Goal: Check status: Check status

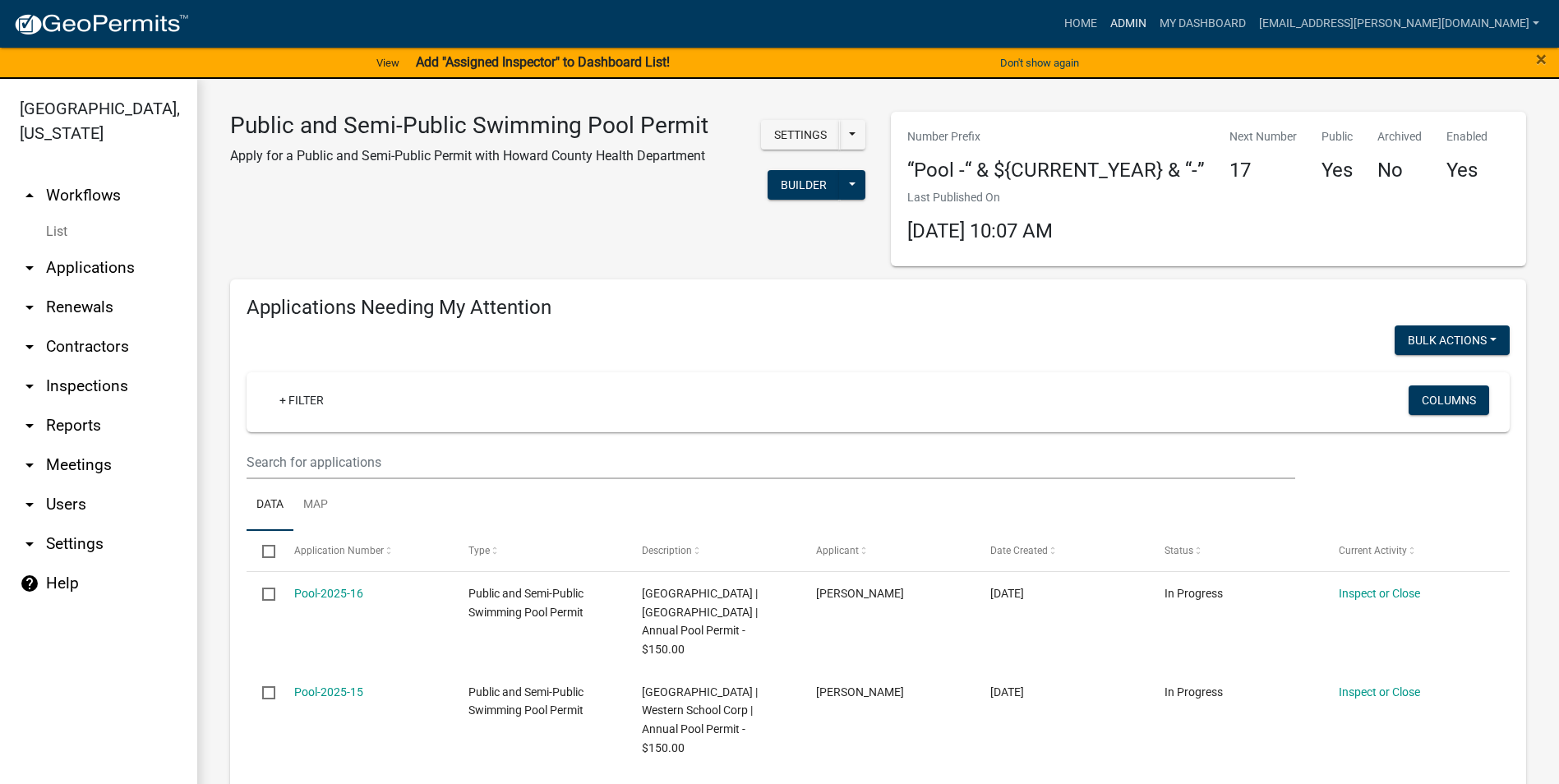
click at [1153, 18] on link "Admin" at bounding box center [1128, 24] width 50 height 31
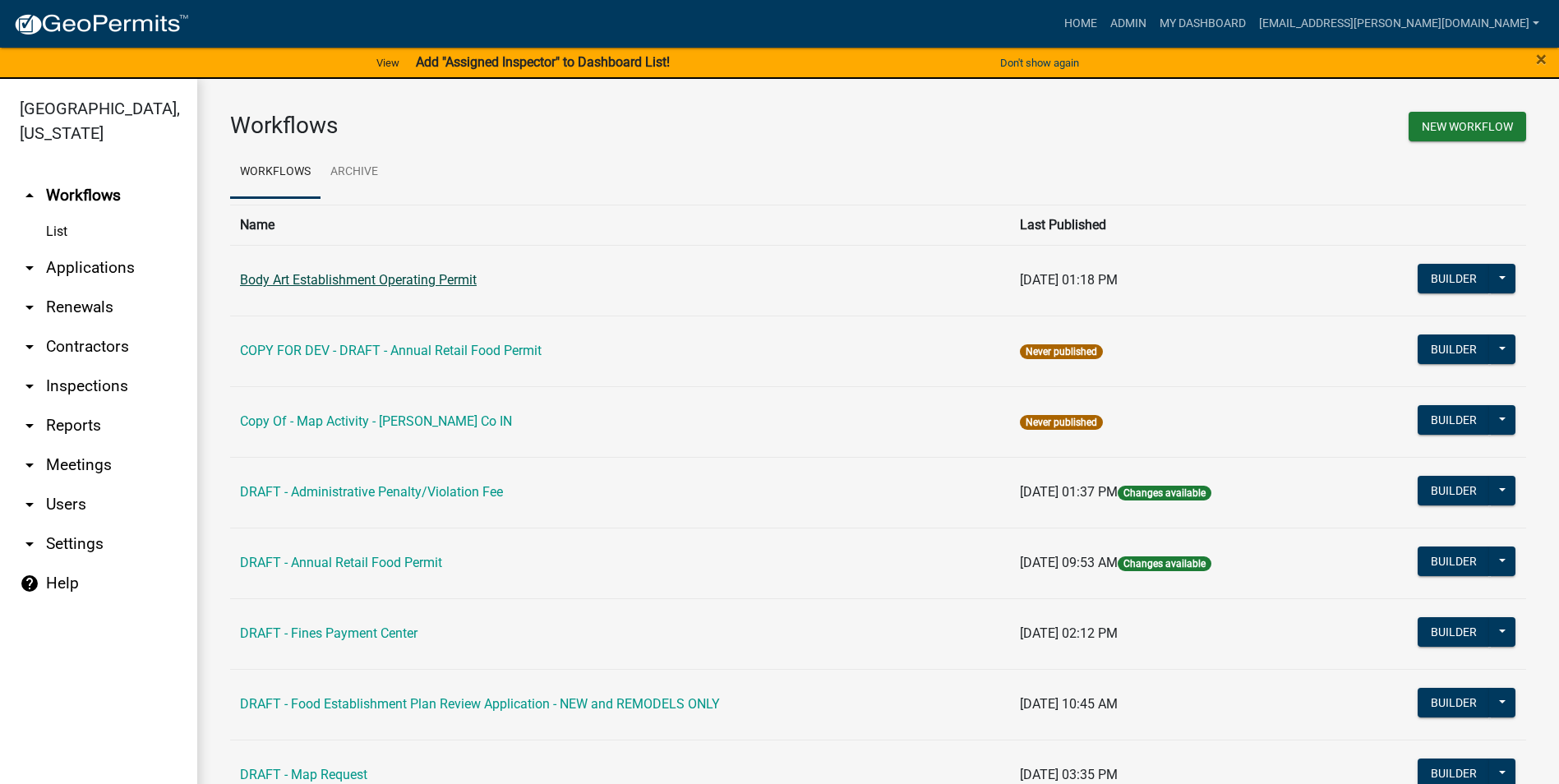
click at [462, 276] on link "Body Art Establishment Operating Permit" at bounding box center [358, 280] width 237 height 15
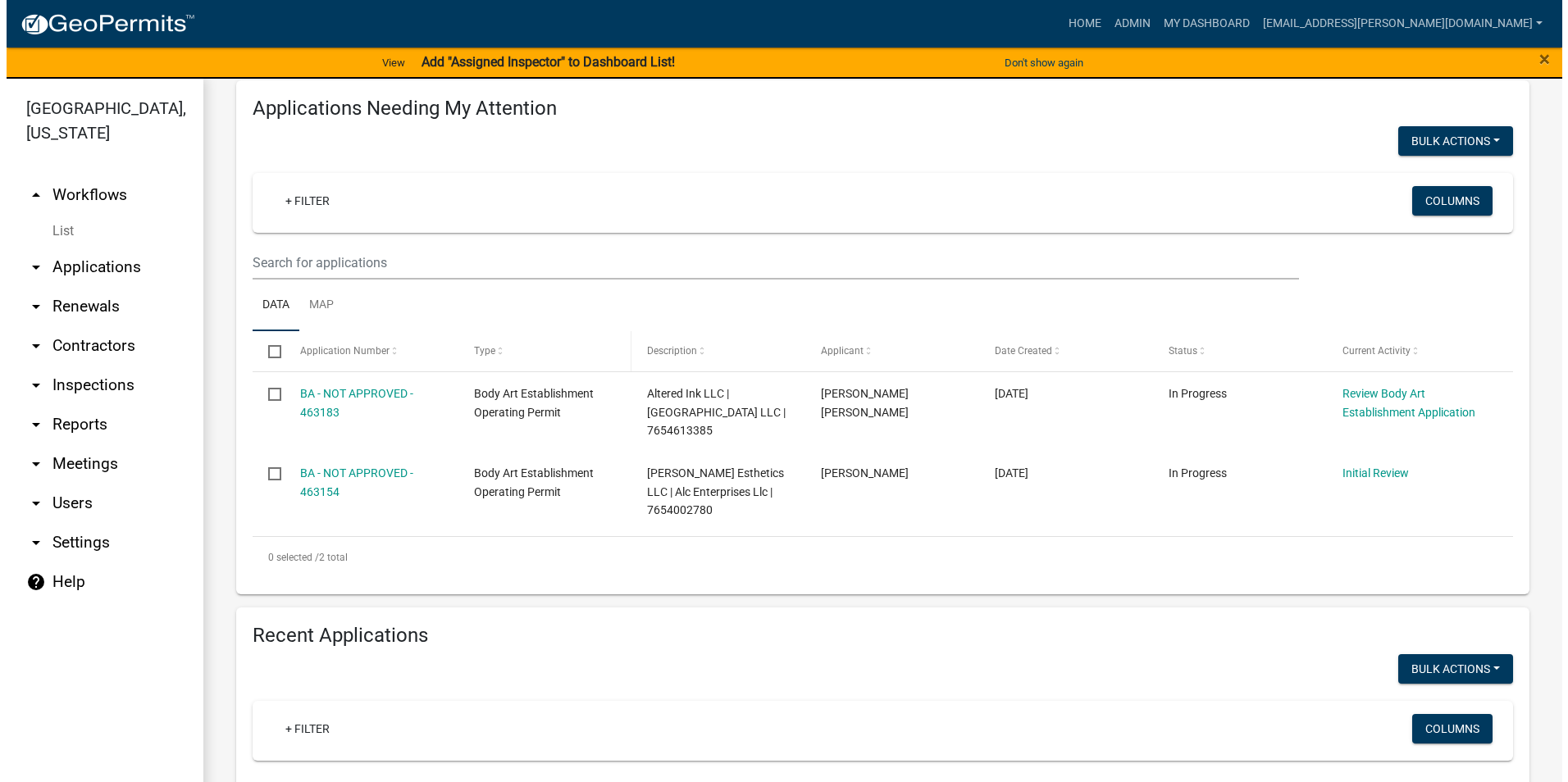
scroll to position [246, 0]
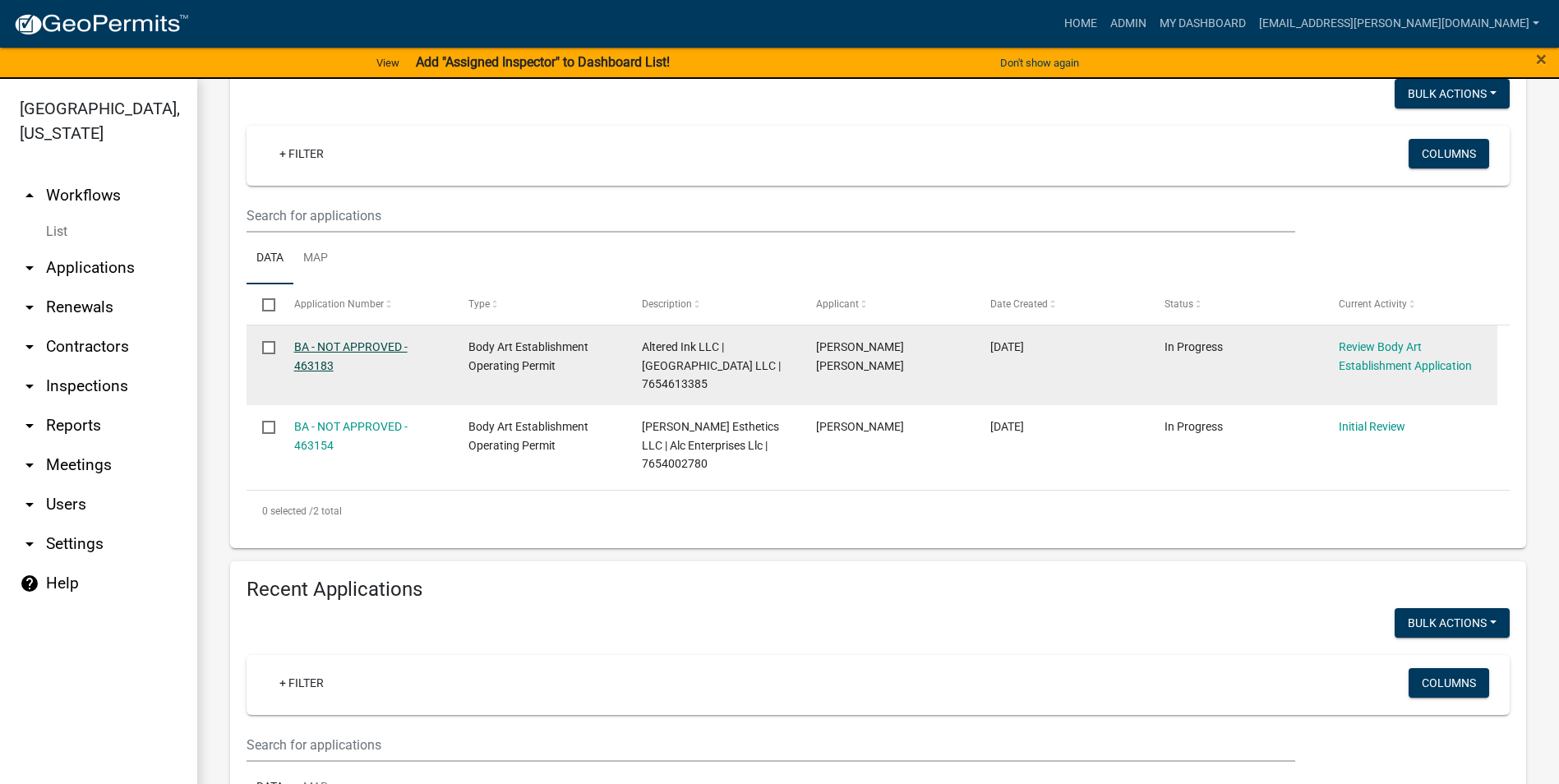
click at [382, 340] on link "BA - NOT APPROVED - 463183" at bounding box center [351, 355] width 113 height 32
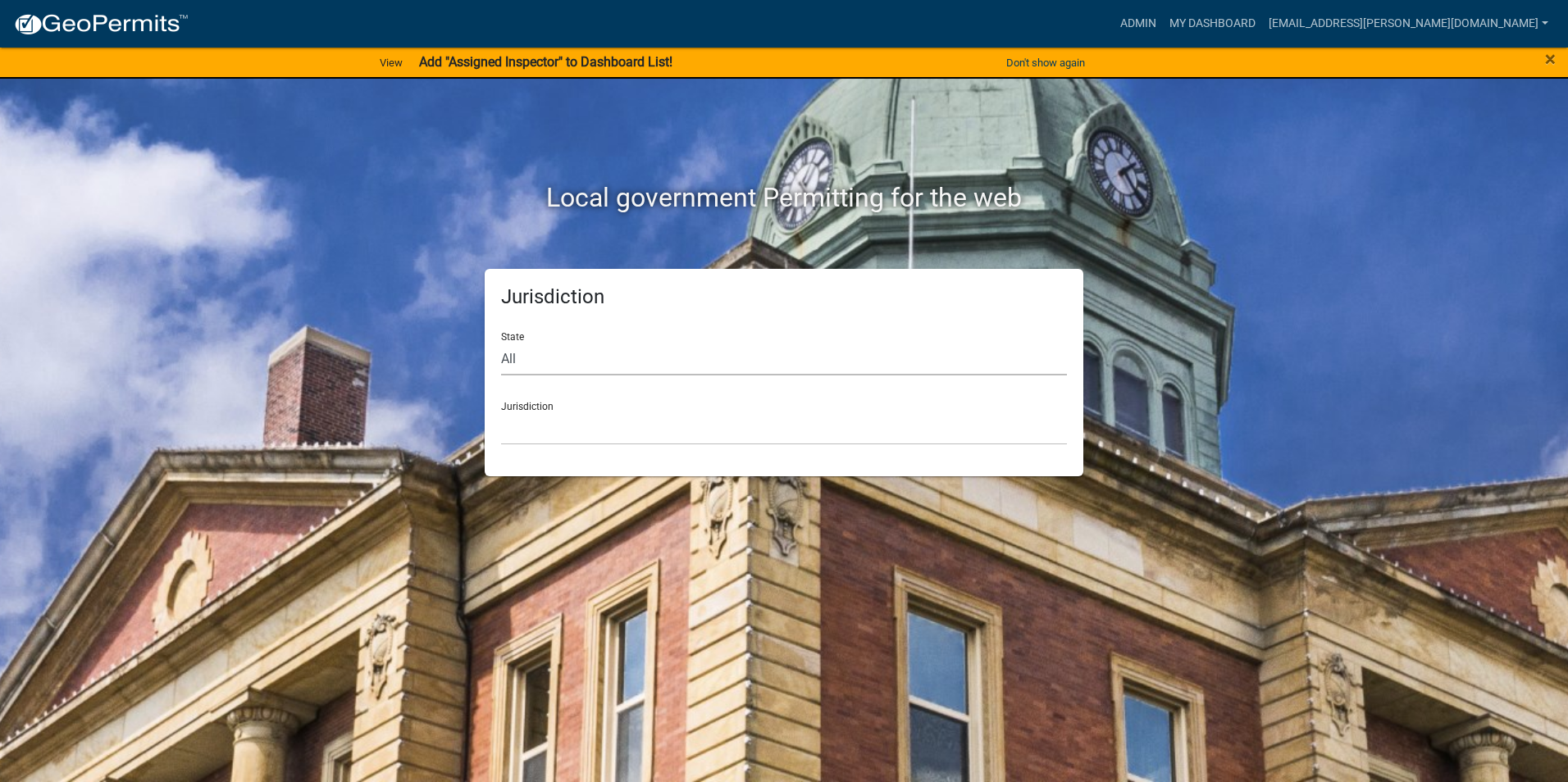
click at [715, 370] on select "All Colorado Georgia Indiana Iowa Kansas Minnesota Ohio South Carolina Wisconsin" at bounding box center [784, 358] width 565 height 33
select select "[US_STATE]"
click at [501, 341] on select "All Colorado Georgia Indiana Iowa Kansas Minnesota Ohio South Carolina Wisconsin" at bounding box center [784, 358] width 565 height 33
click at [609, 427] on select "City of Charlestown, Indiana City of Jeffersonville, Indiana City of Logansport…" at bounding box center [784, 428] width 565 height 33
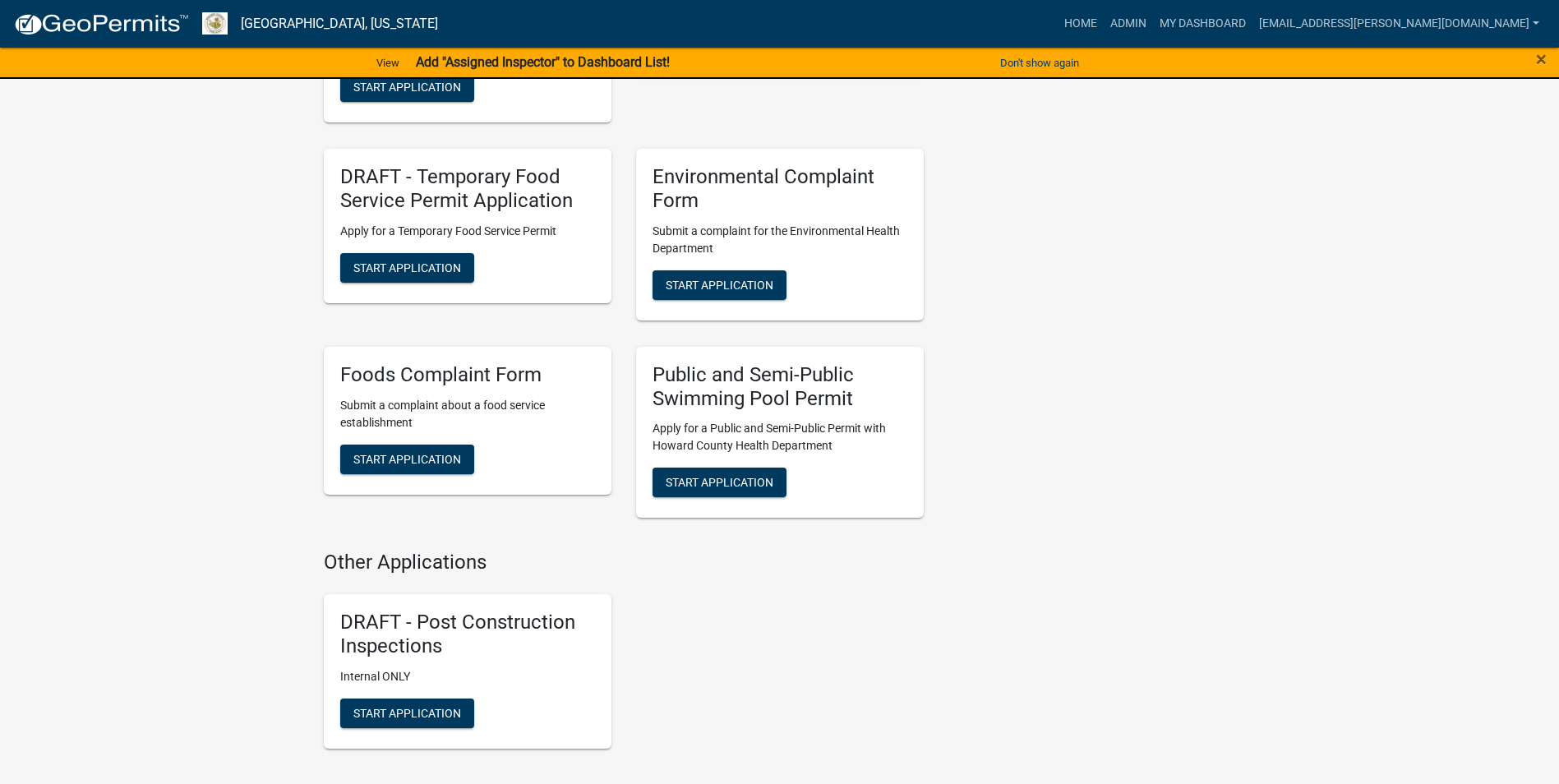
scroll to position [2141, 0]
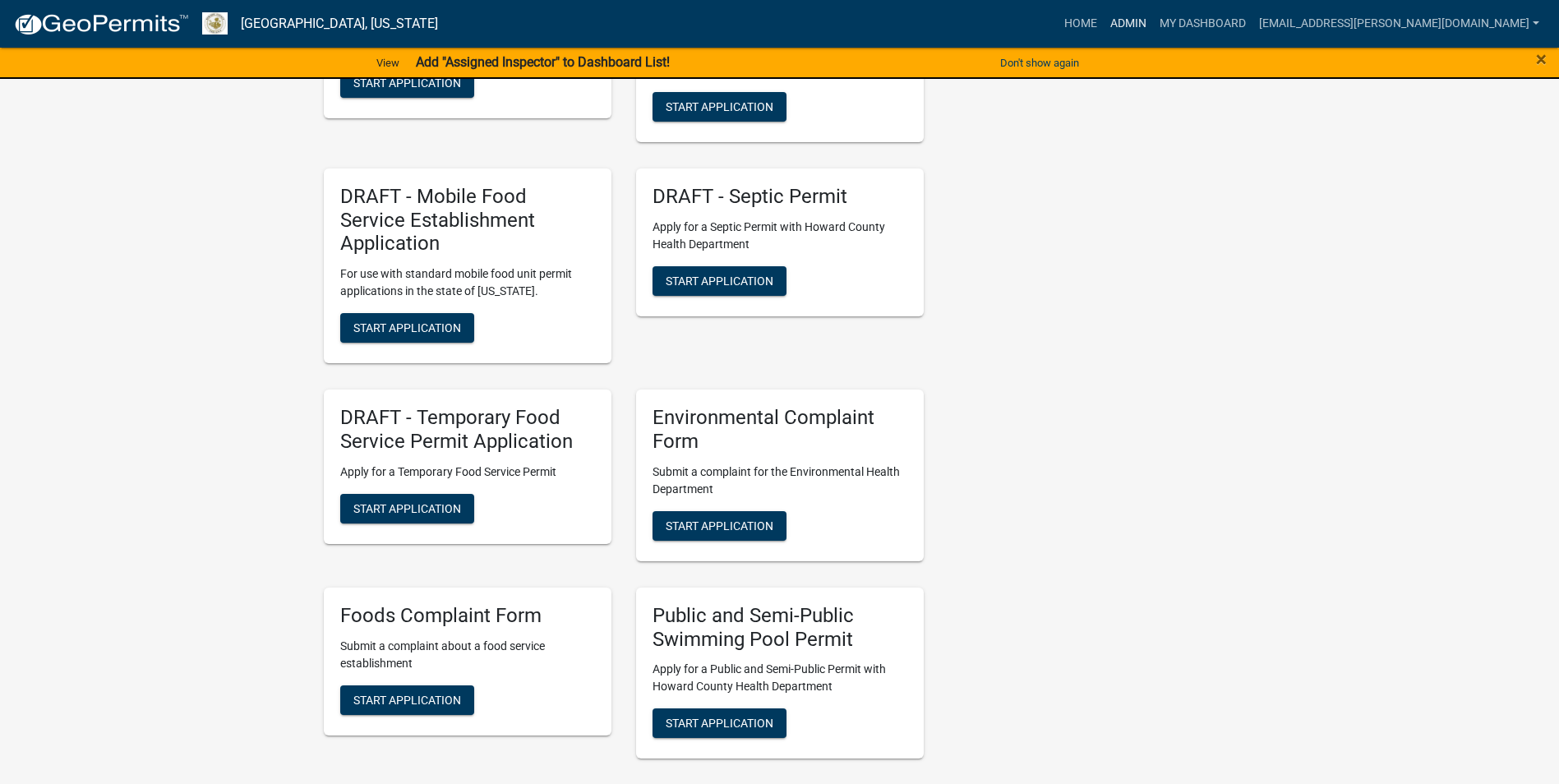
click at [1153, 10] on link "Admin" at bounding box center [1128, 24] width 50 height 31
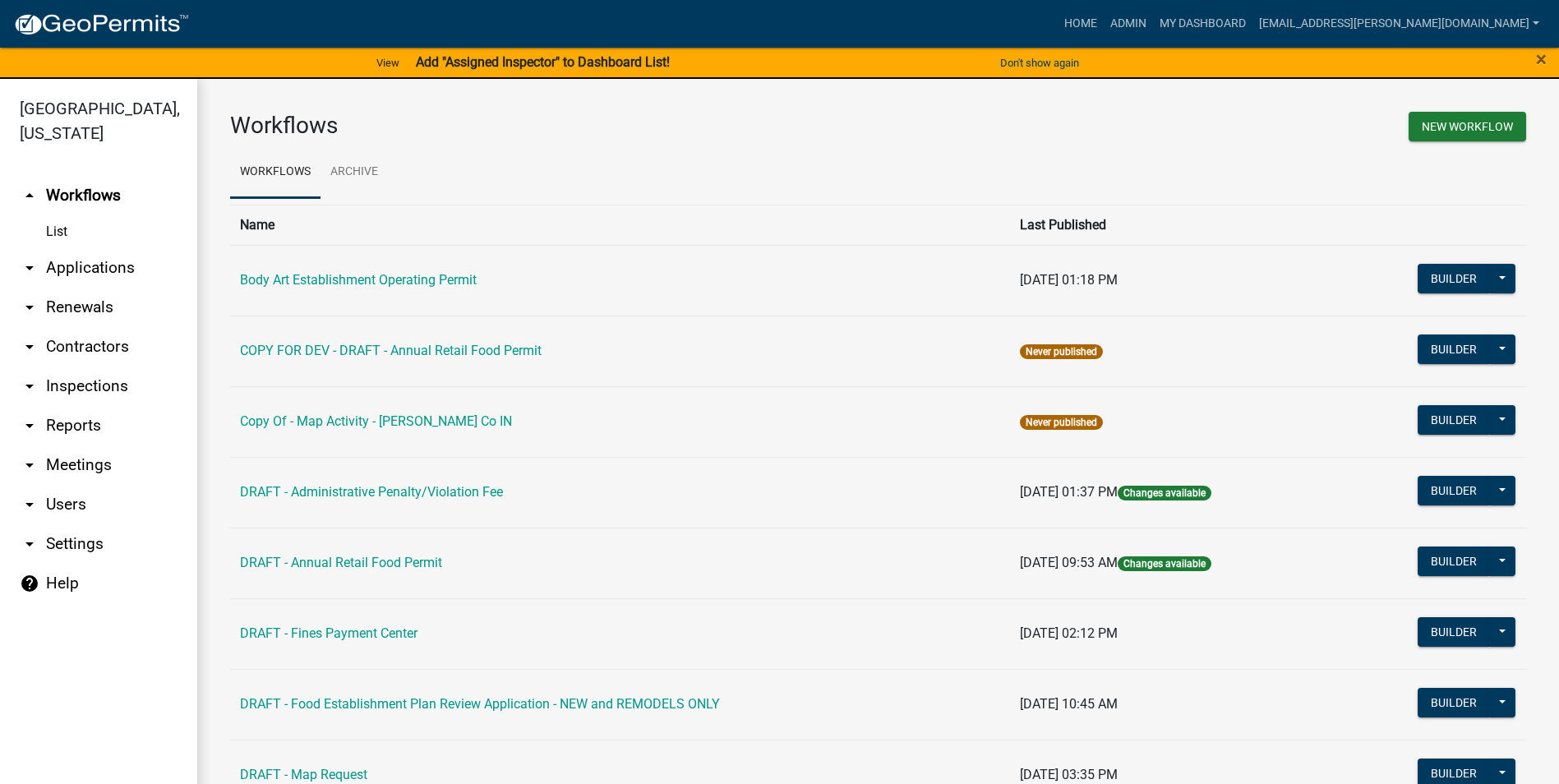
click at [447, 277] on link "Body Art Establishment Operating Permit" at bounding box center [358, 280] width 237 height 15
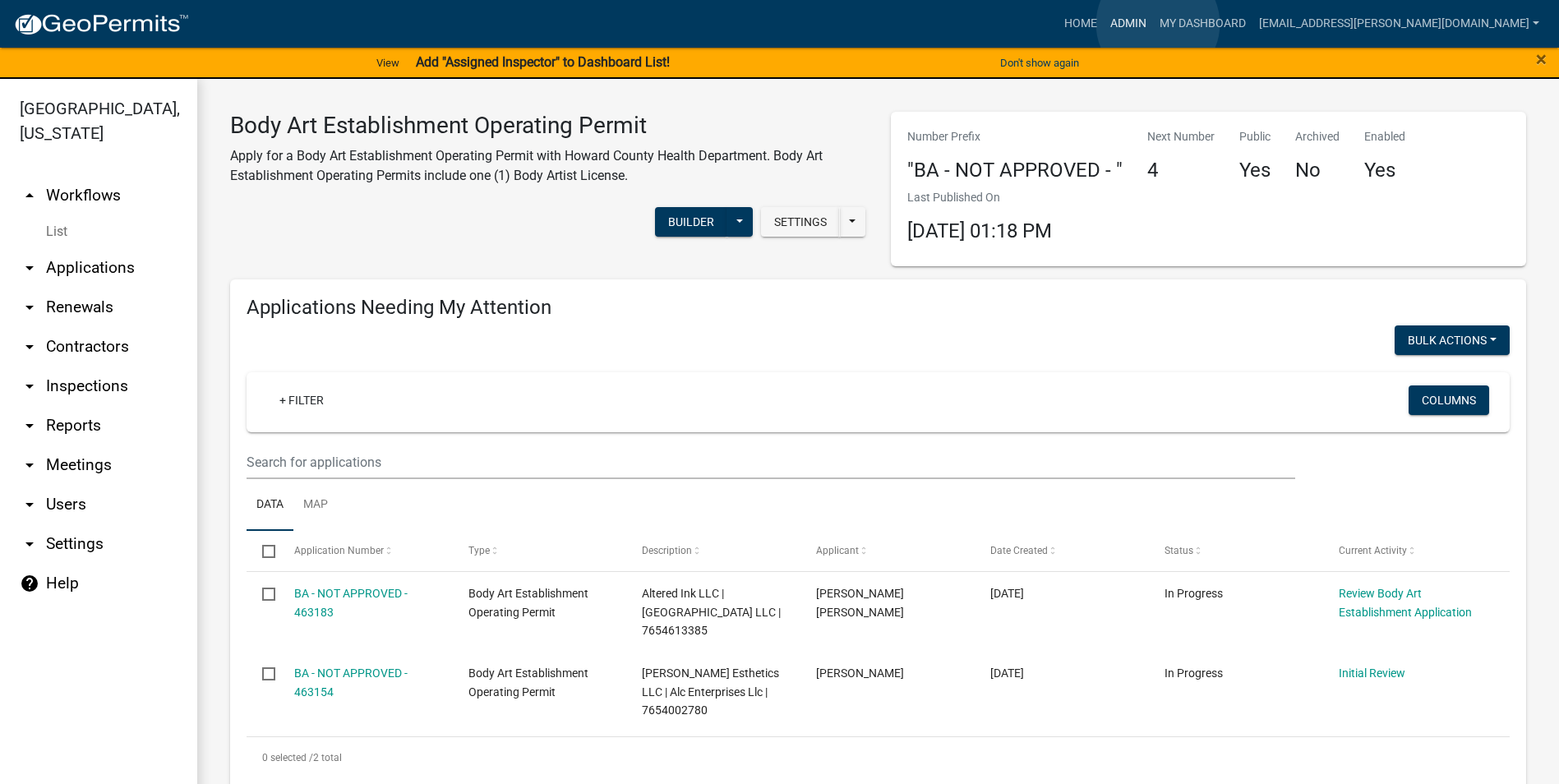
click at [1153, 24] on link "Admin" at bounding box center [1128, 24] width 50 height 31
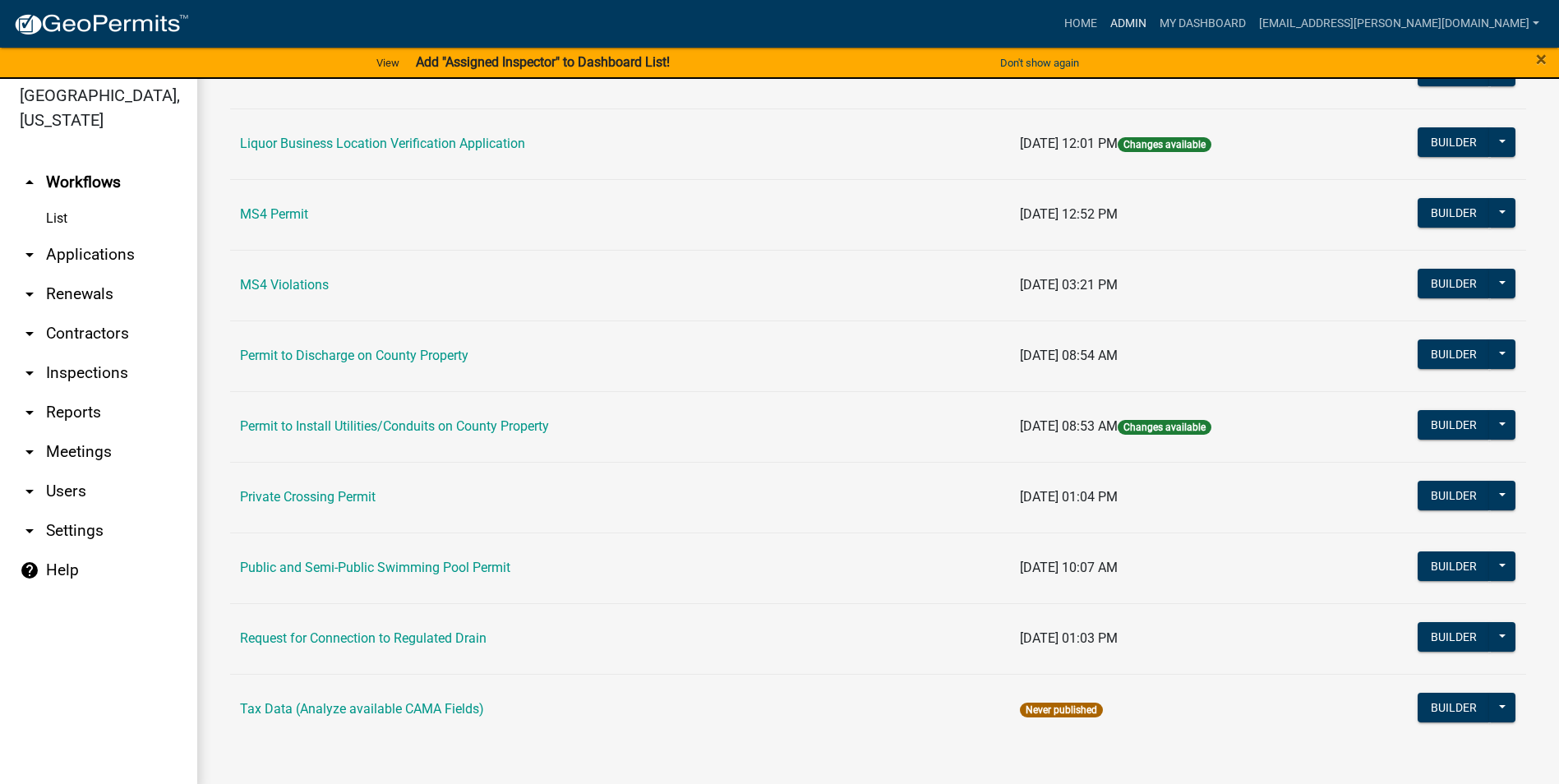
scroll to position [20, 0]
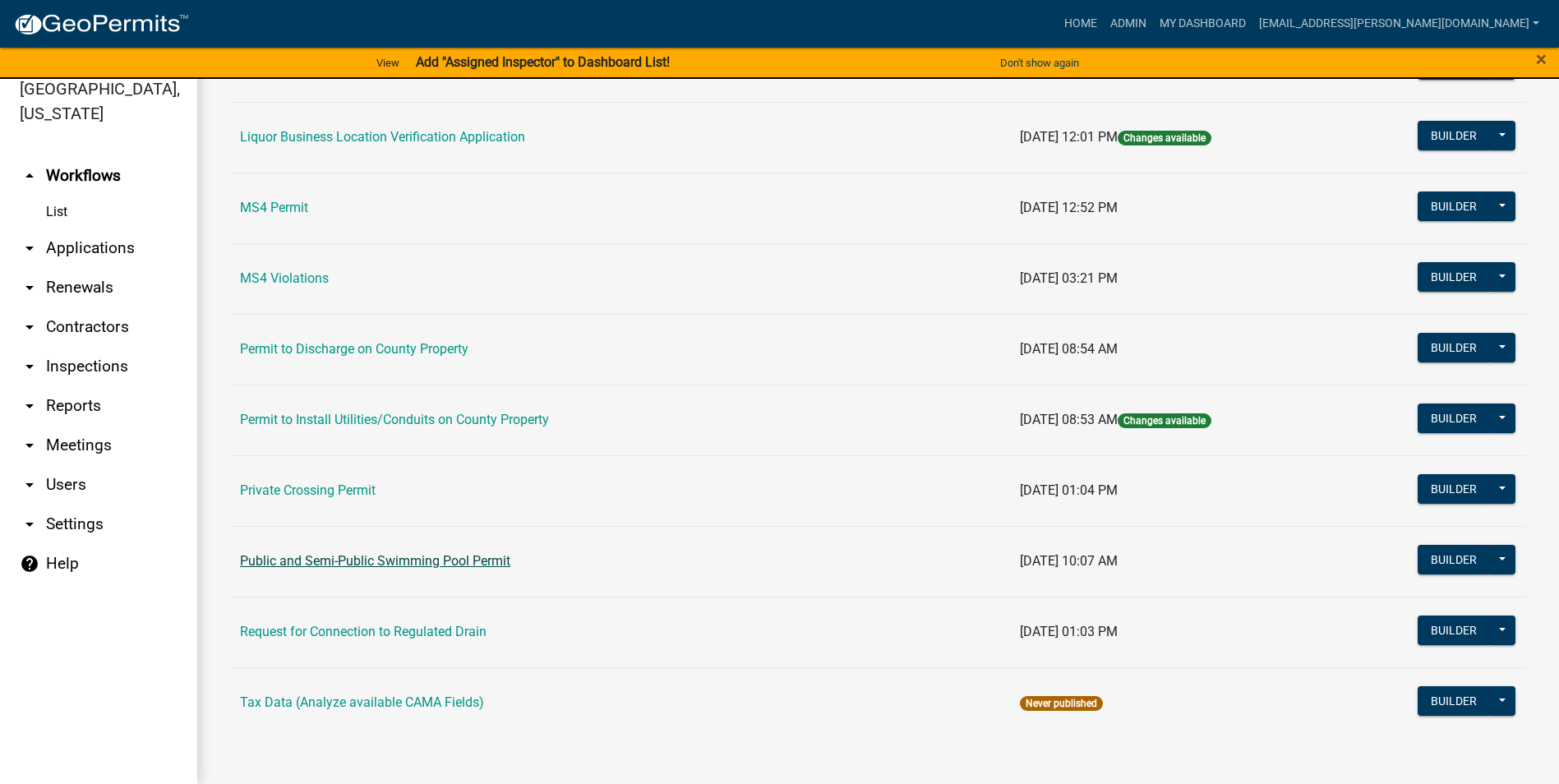
click at [403, 561] on link "Public and Semi-Public Swimming Pool Permit" at bounding box center [375, 561] width 271 height 15
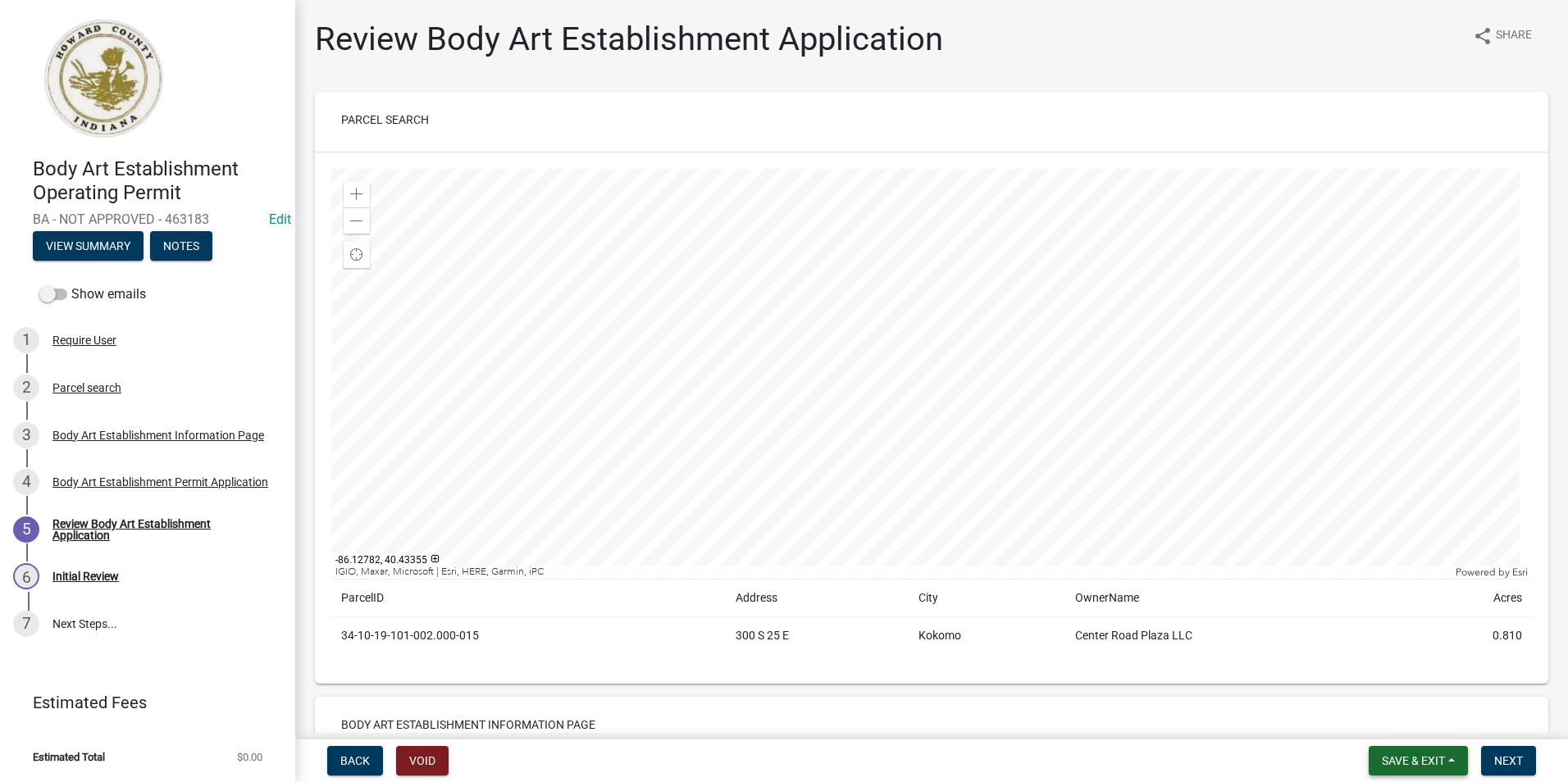
click at [1407, 756] on span "Save & Exit" at bounding box center [1413, 760] width 63 height 13
click at [1384, 725] on button "Save & Exit" at bounding box center [1402, 718] width 132 height 39
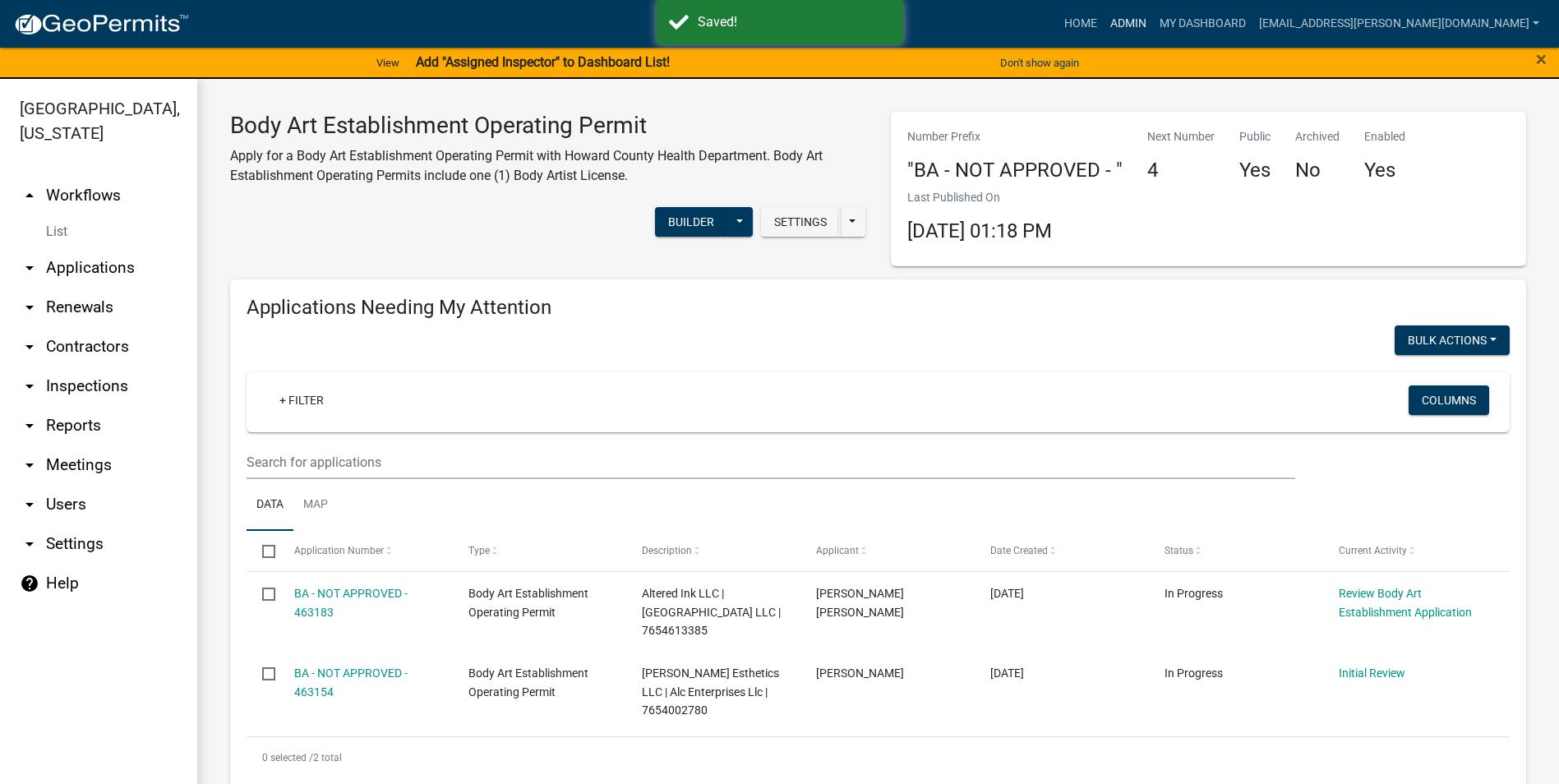
click at [1153, 23] on link "Admin" at bounding box center [1128, 24] width 50 height 31
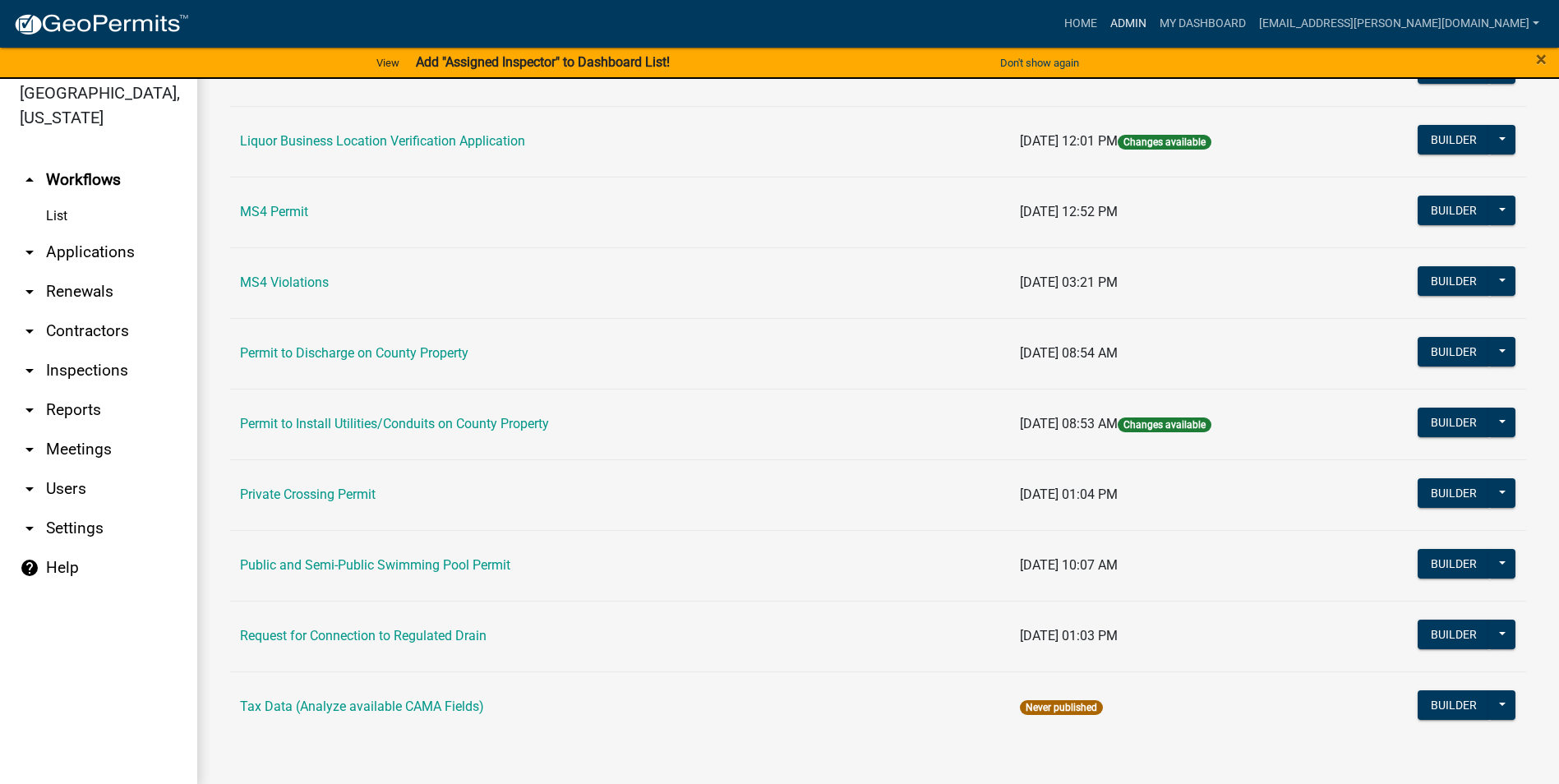
scroll to position [20, 0]
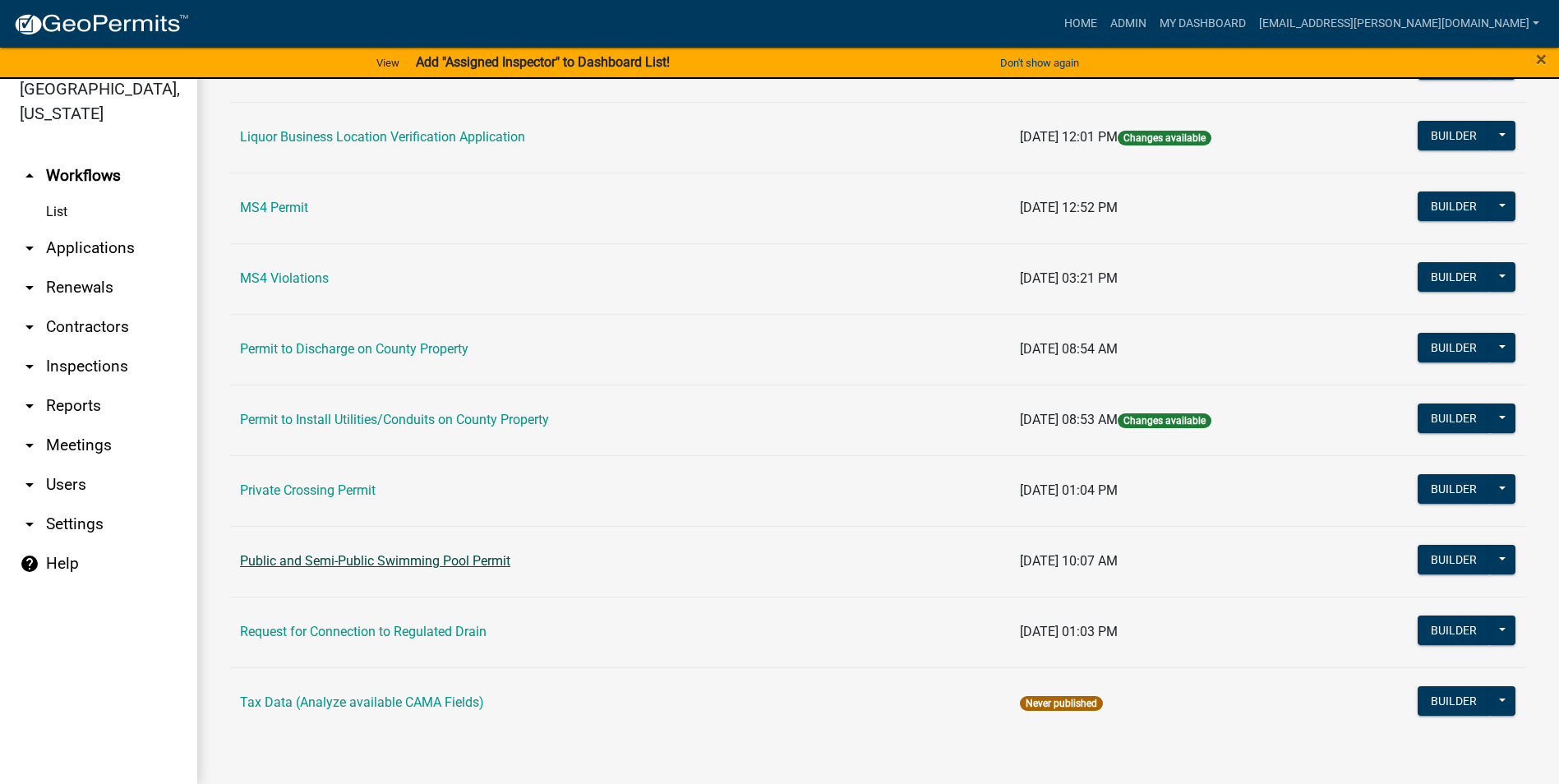
click at [436, 554] on link "Public and Semi-Public Swimming Pool Permit" at bounding box center [375, 561] width 271 height 15
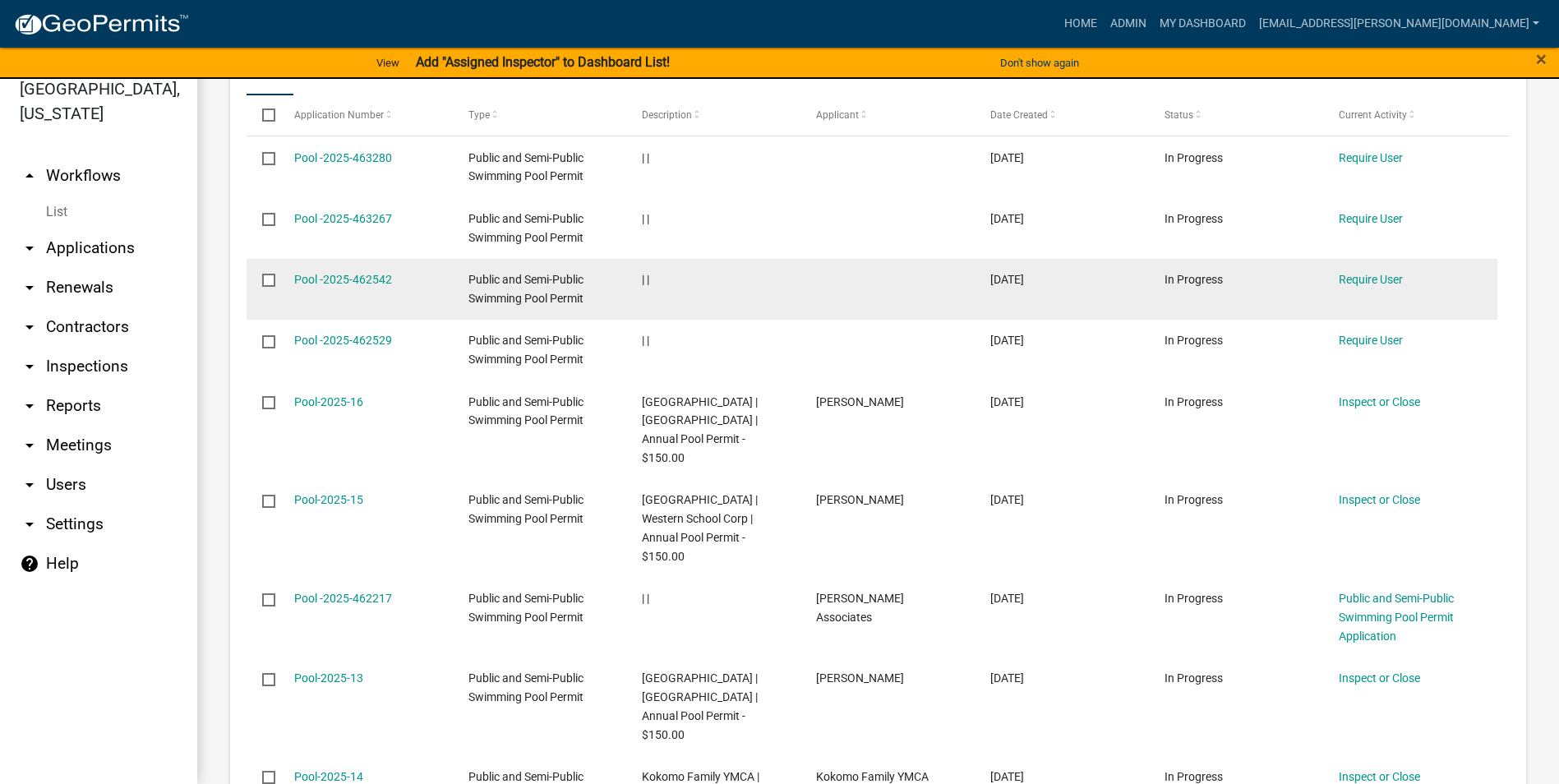
scroll to position [1397, 0]
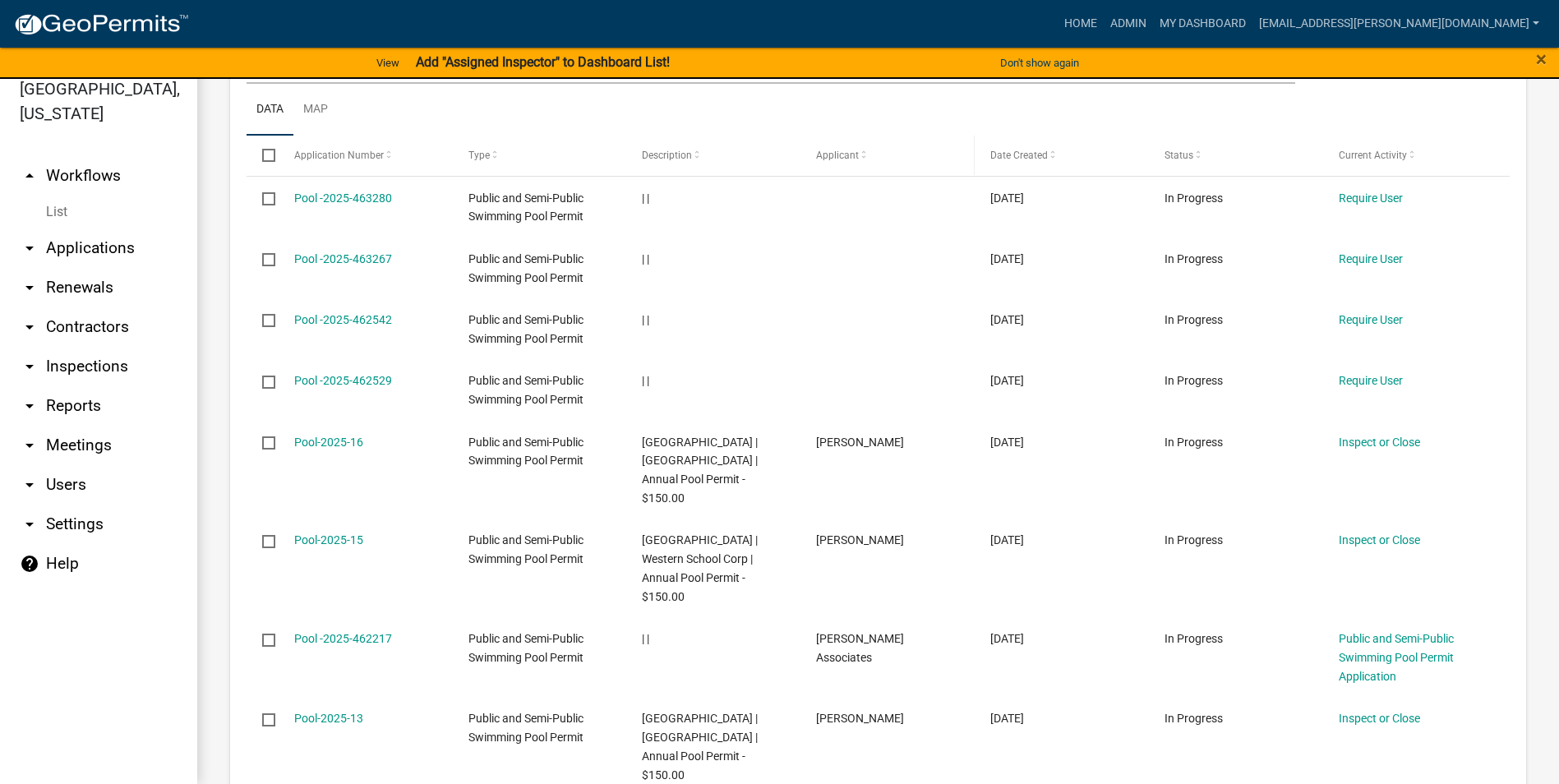
click at [865, 161] on span at bounding box center [864, 155] width 10 height 11
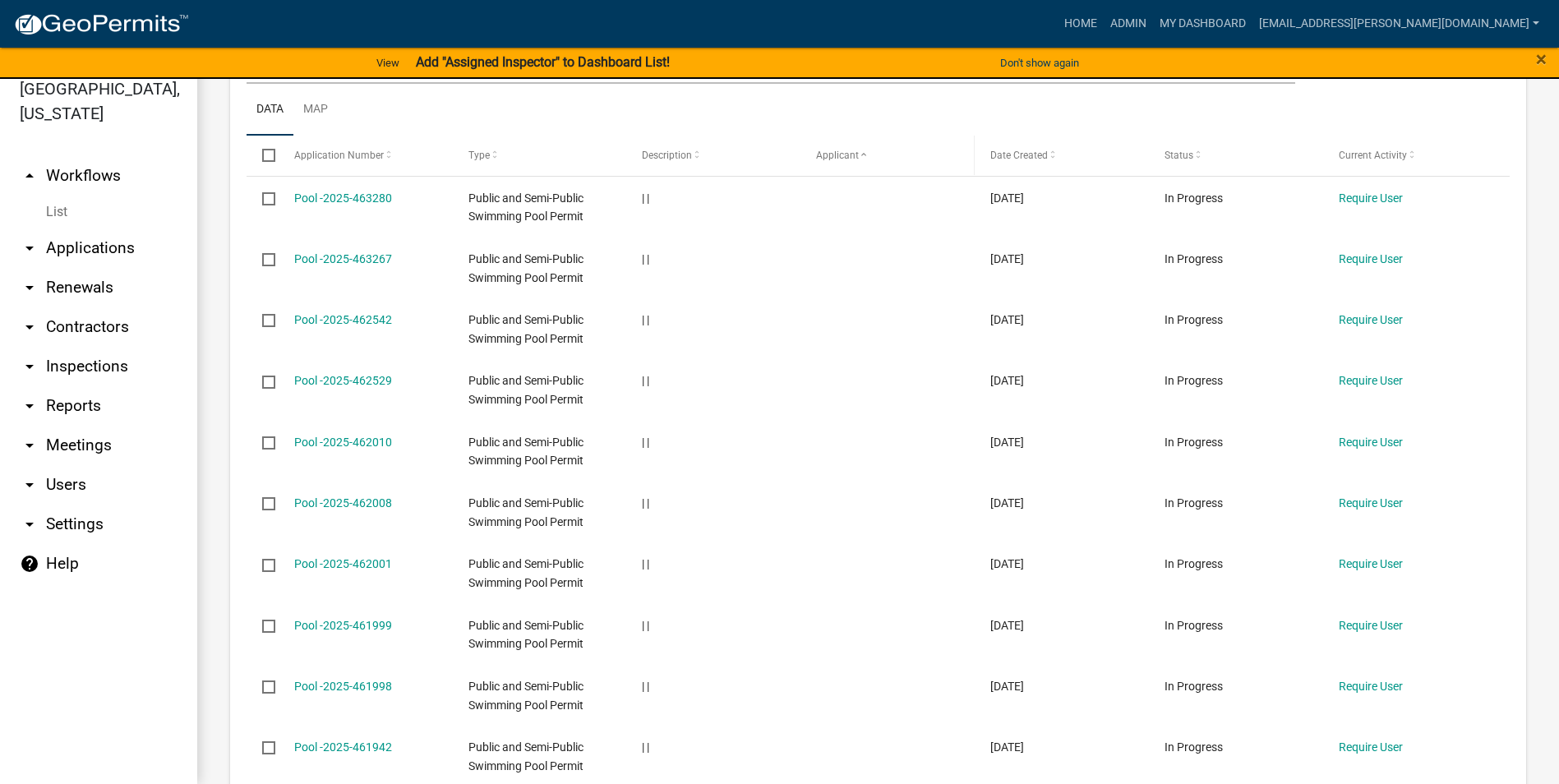
click at [865, 161] on span at bounding box center [864, 155] width 10 height 11
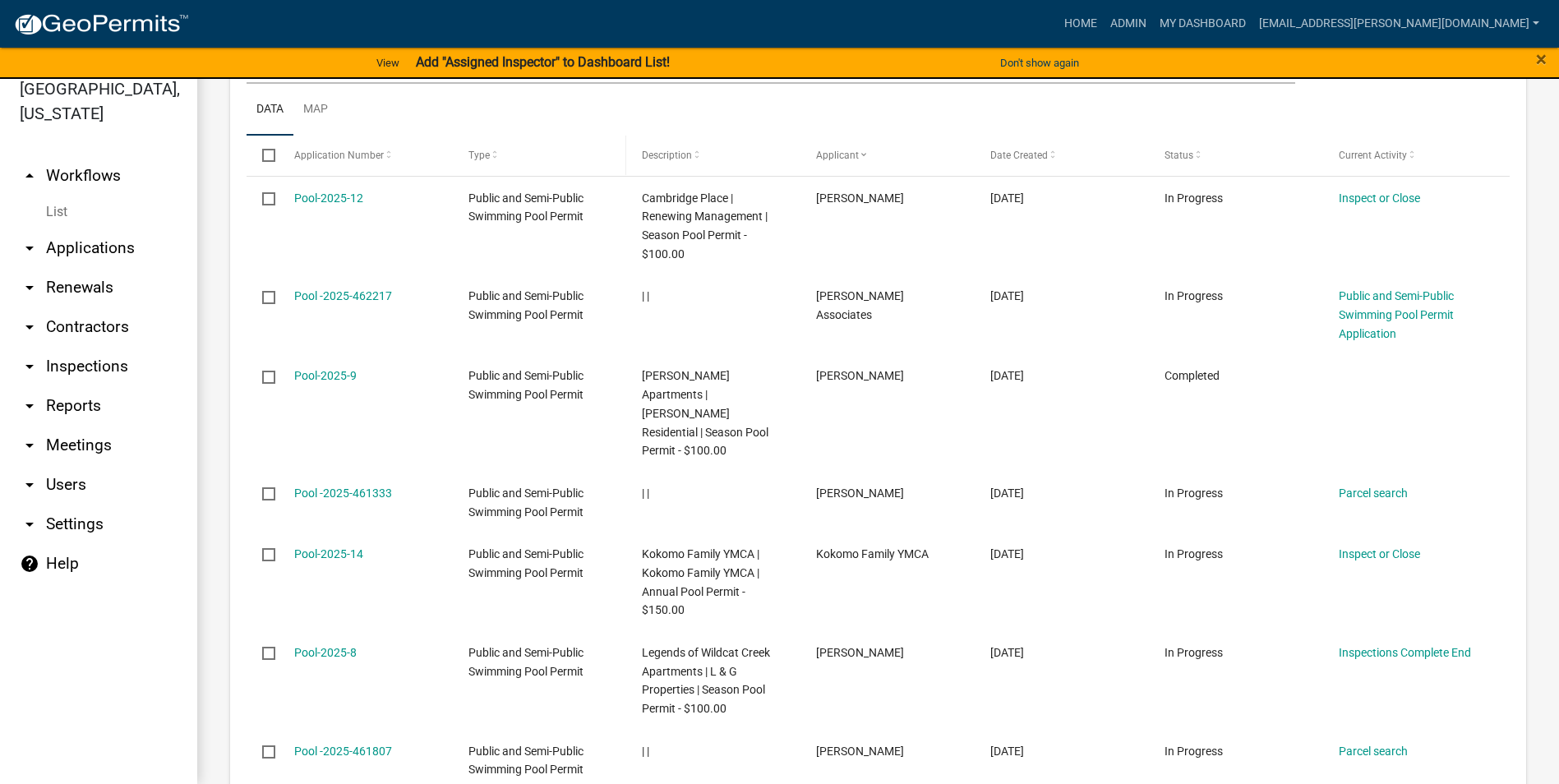
click at [494, 161] on span at bounding box center [495, 155] width 10 height 11
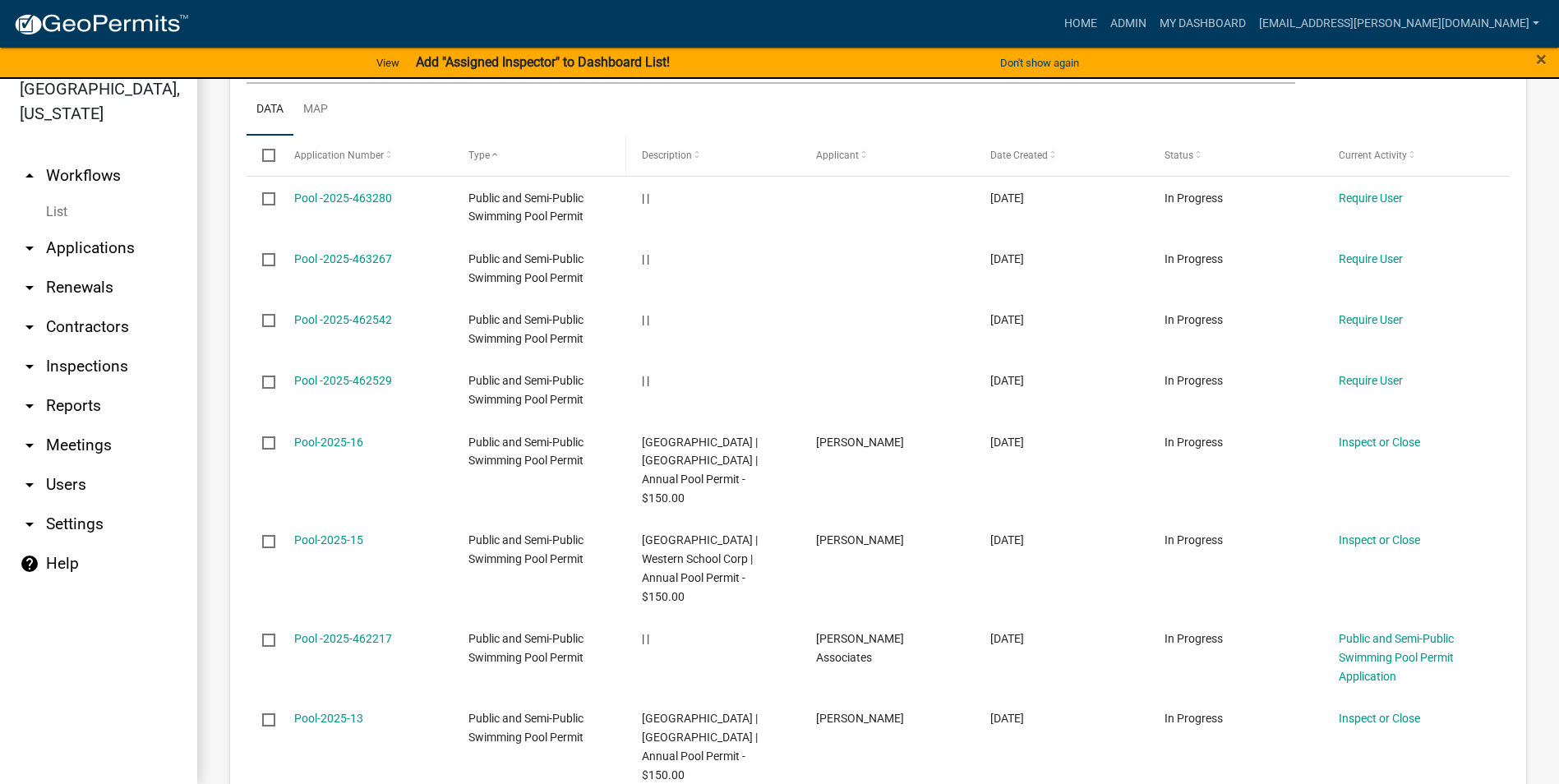
click at [494, 161] on span at bounding box center [495, 155] width 10 height 11
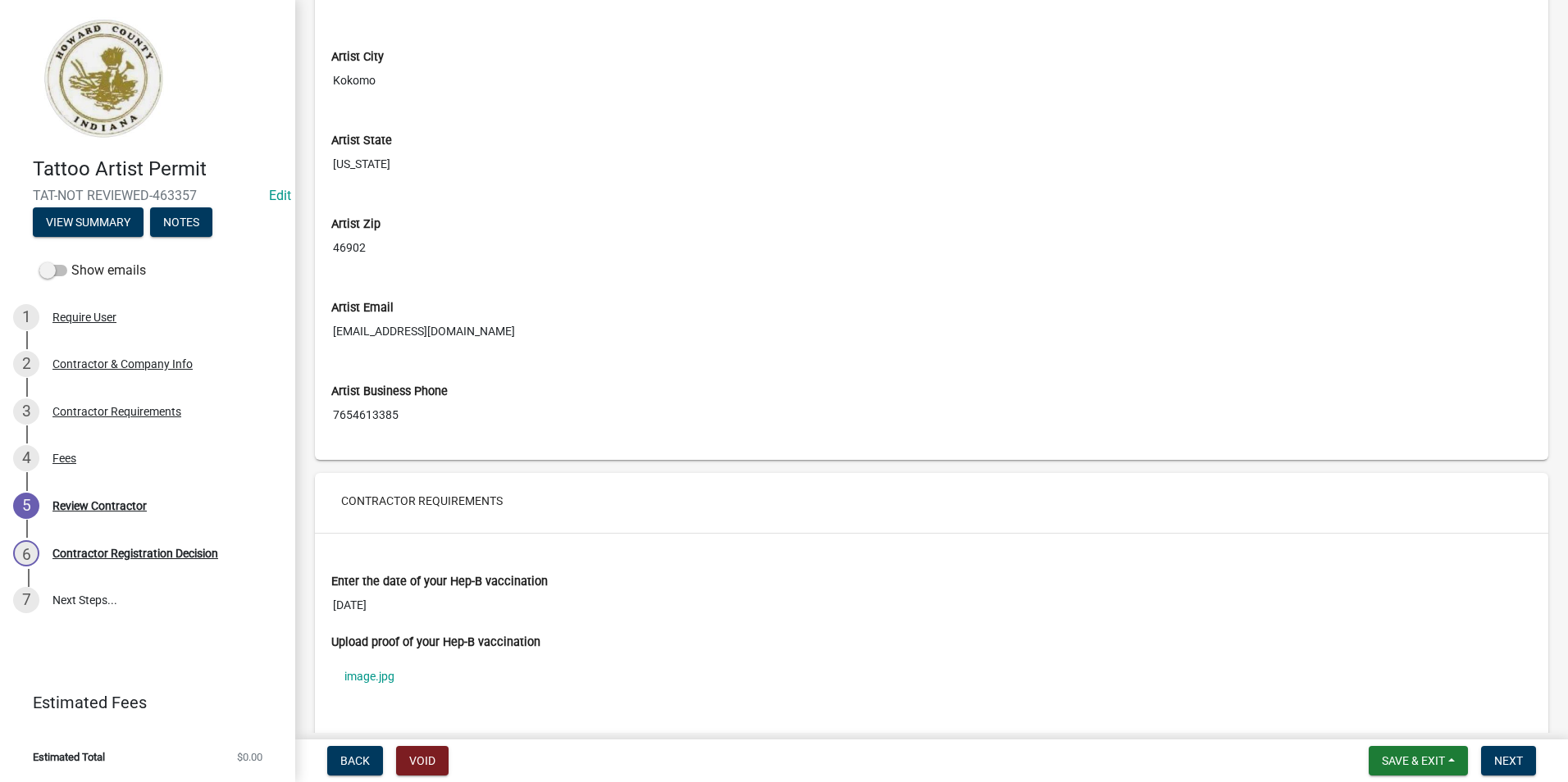
scroll to position [738, 0]
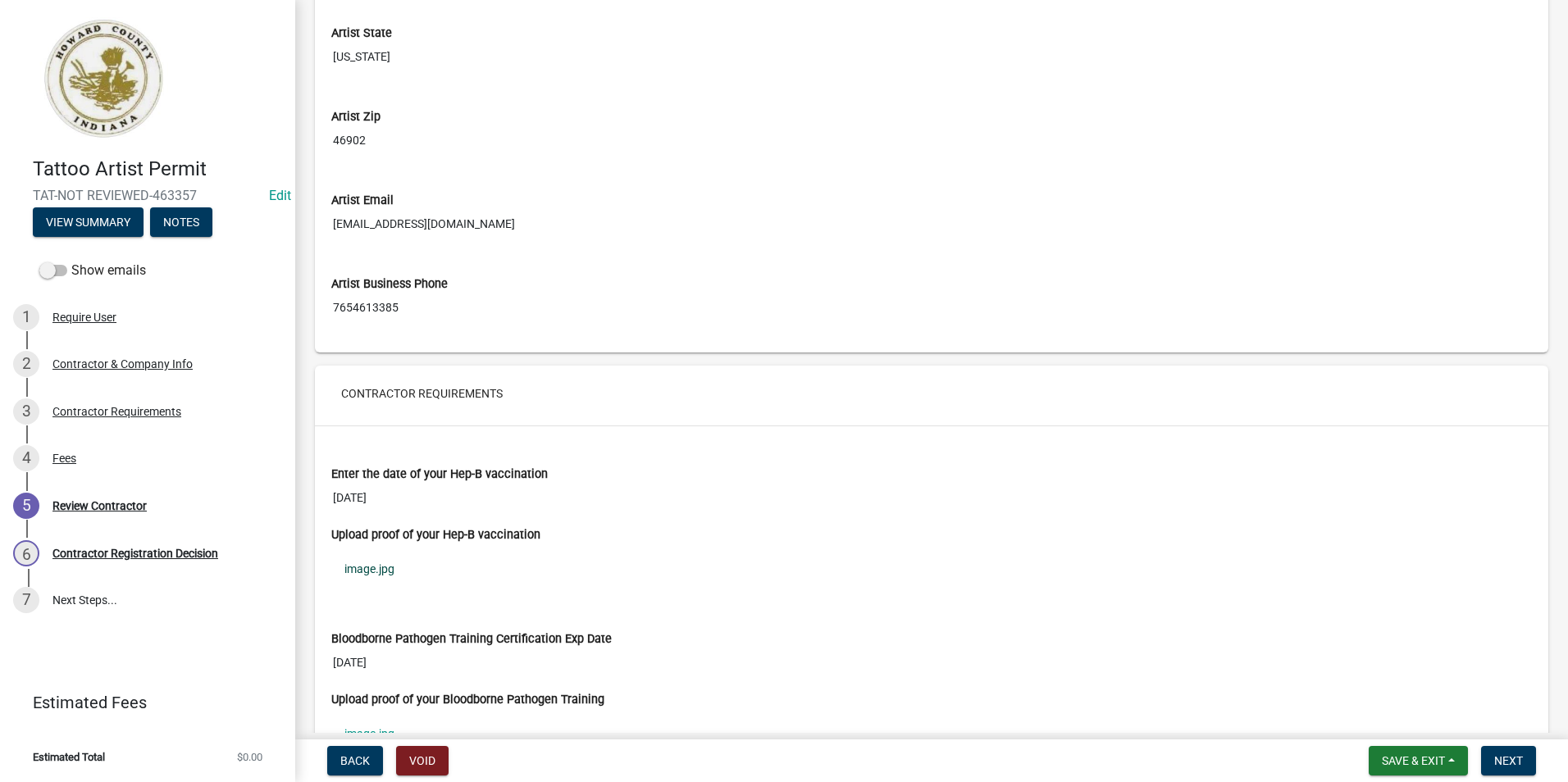
click at [372, 567] on link "image.jpg" at bounding box center [932, 569] width 1201 height 38
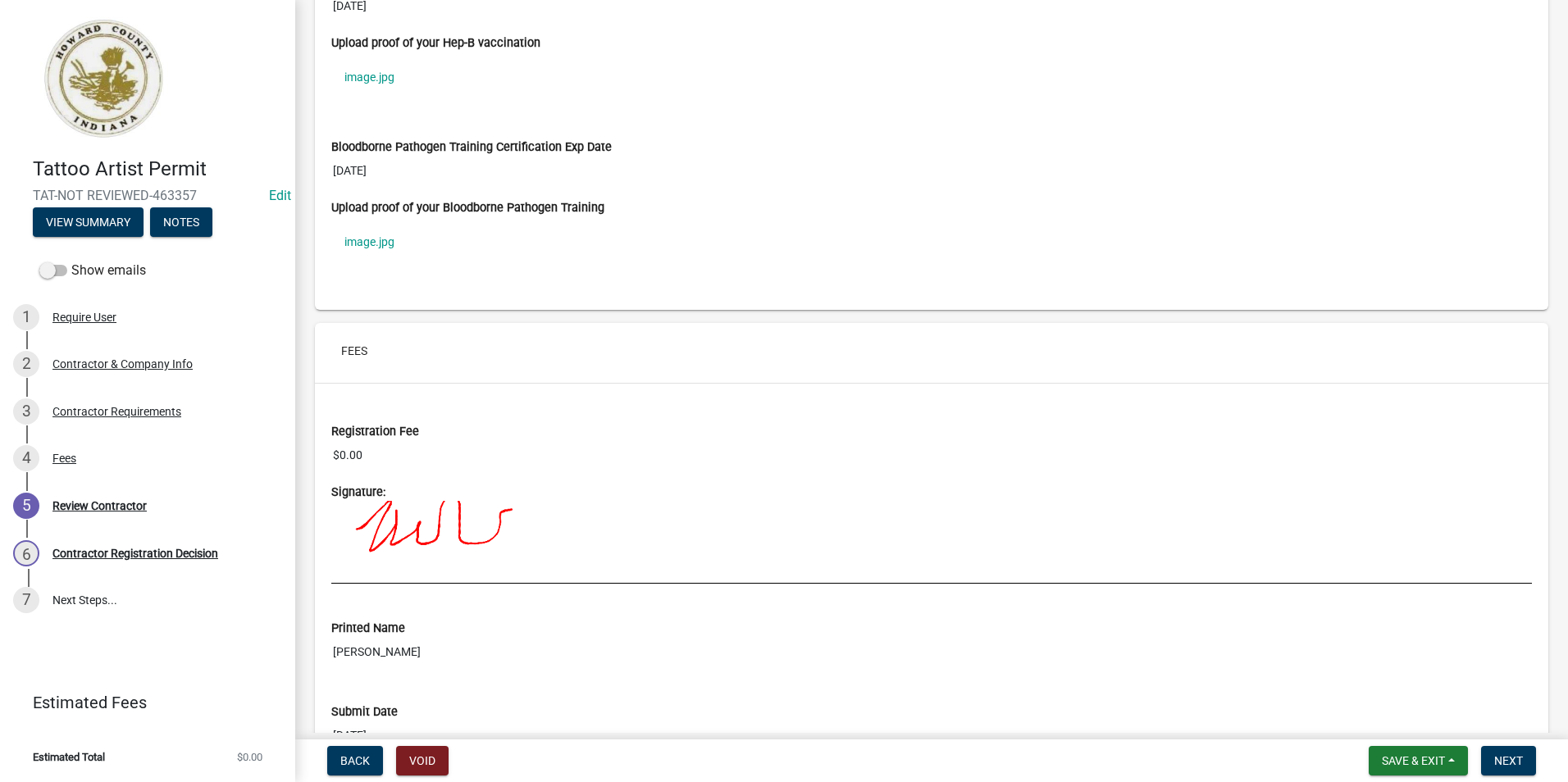
scroll to position [1147, 0]
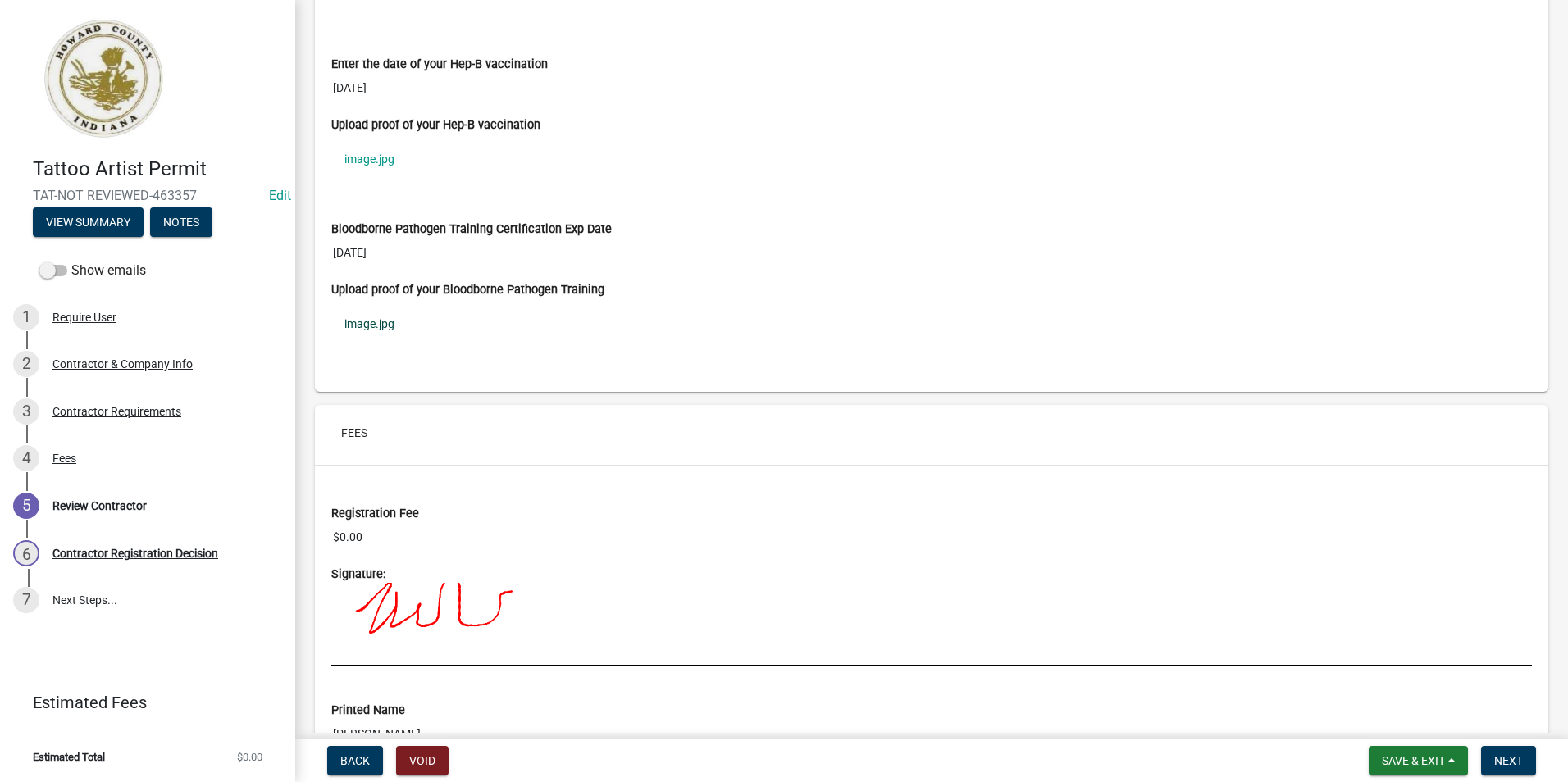
click at [387, 325] on link "image.jpg" at bounding box center [932, 324] width 1201 height 38
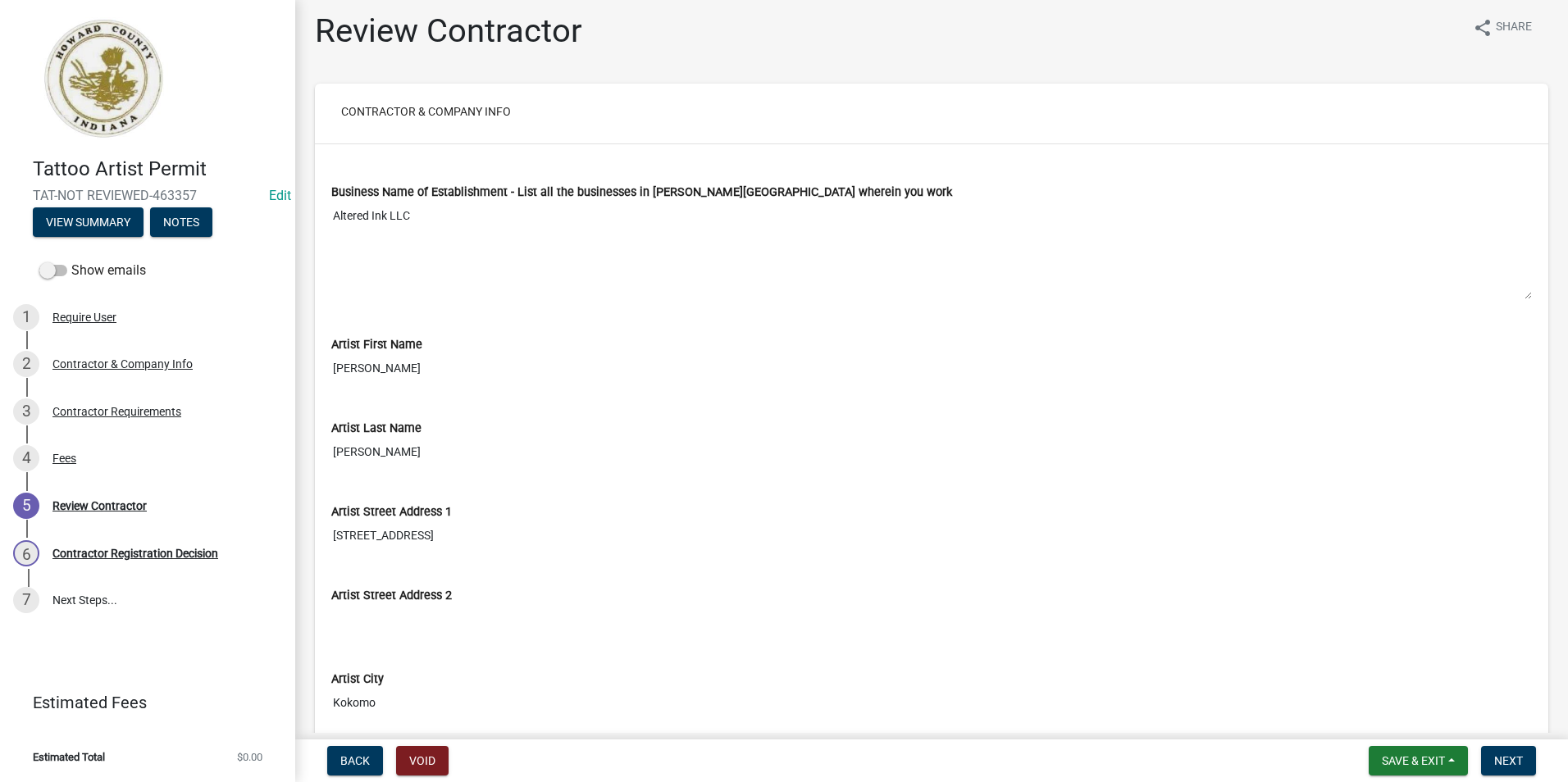
scroll to position [0, 0]
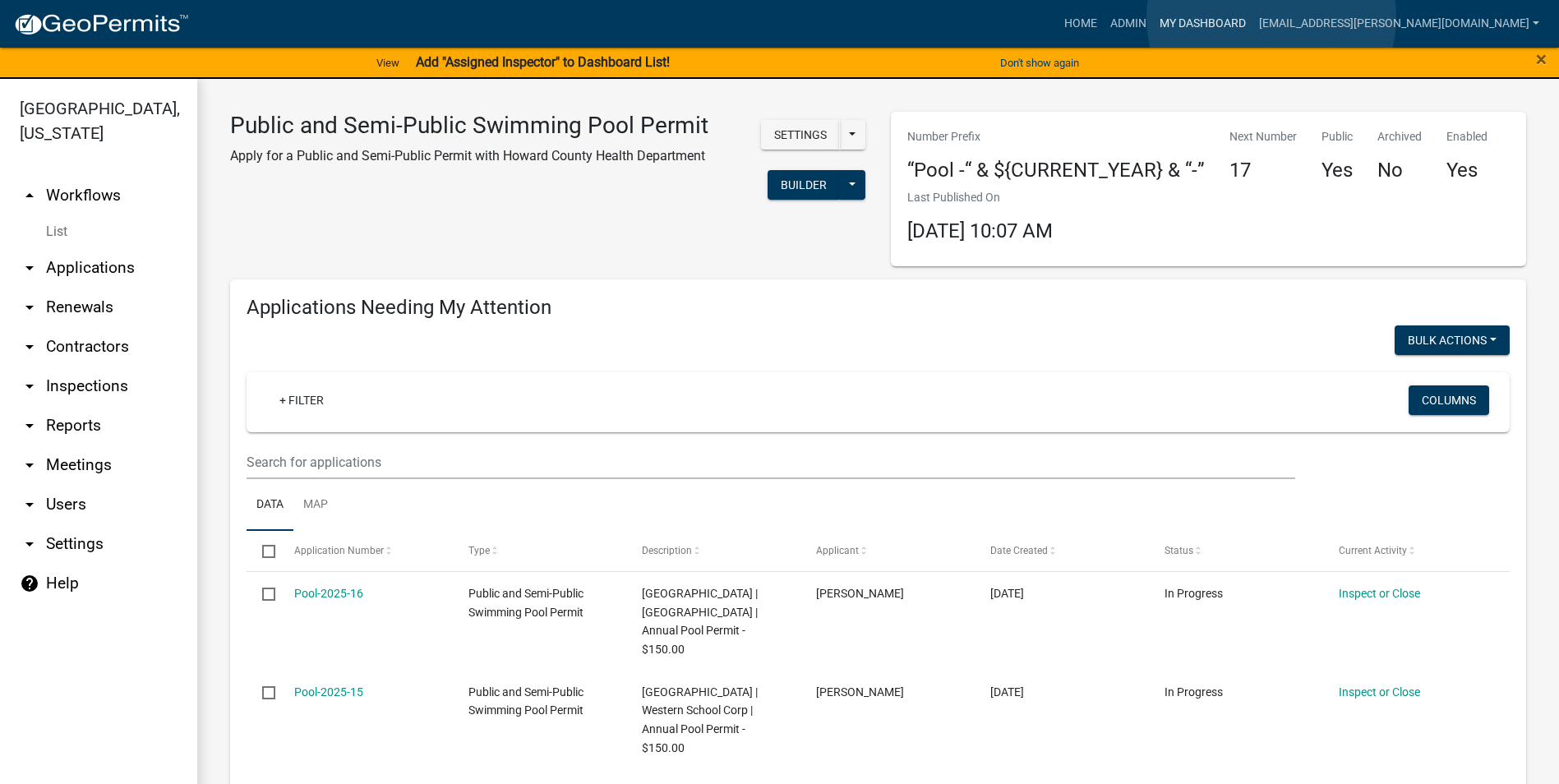
click at [1253, 18] on link "My Dashboard" at bounding box center [1203, 24] width 99 height 31
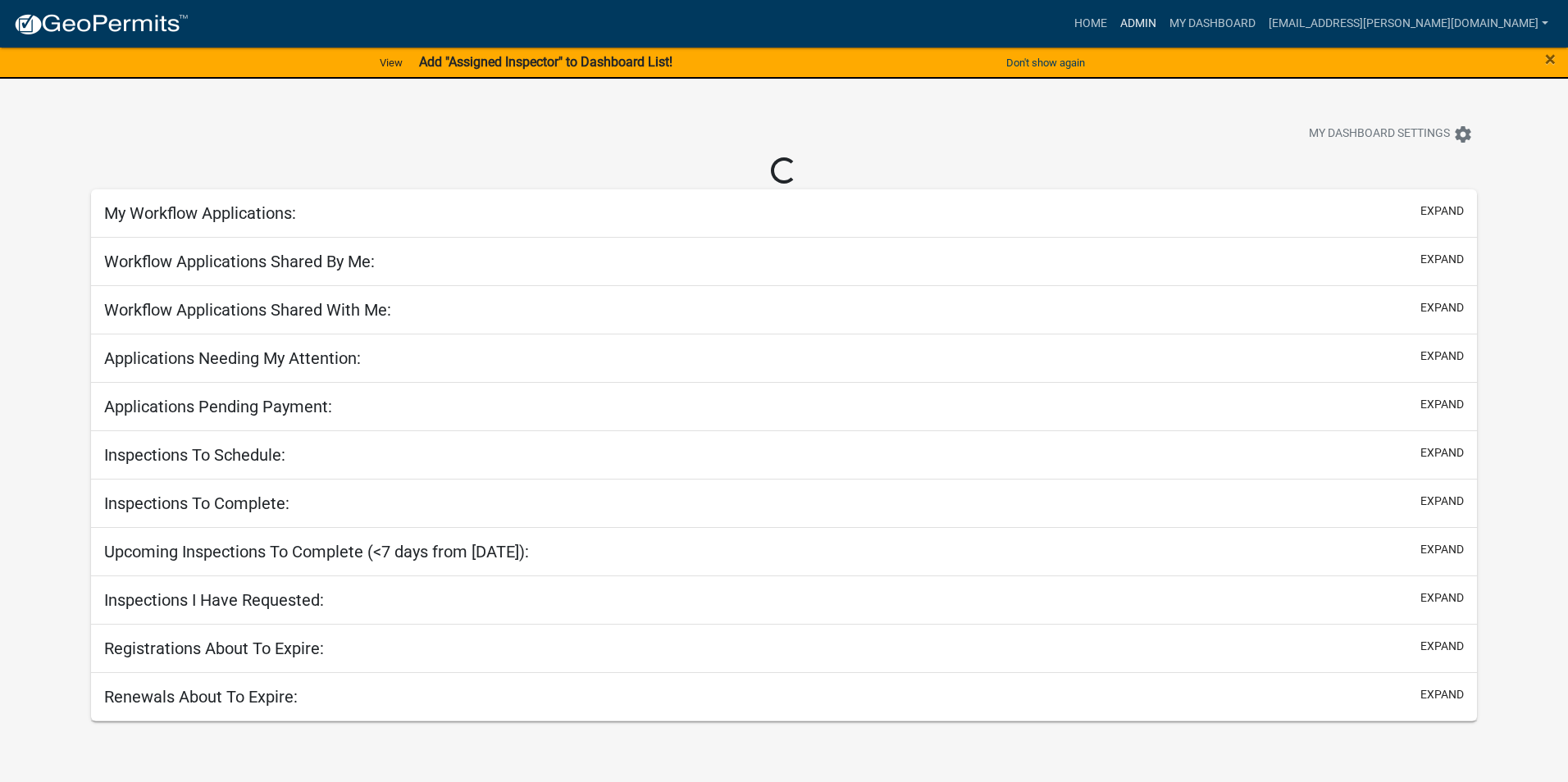
click at [1162, 23] on link "Admin" at bounding box center [1138, 24] width 50 height 31
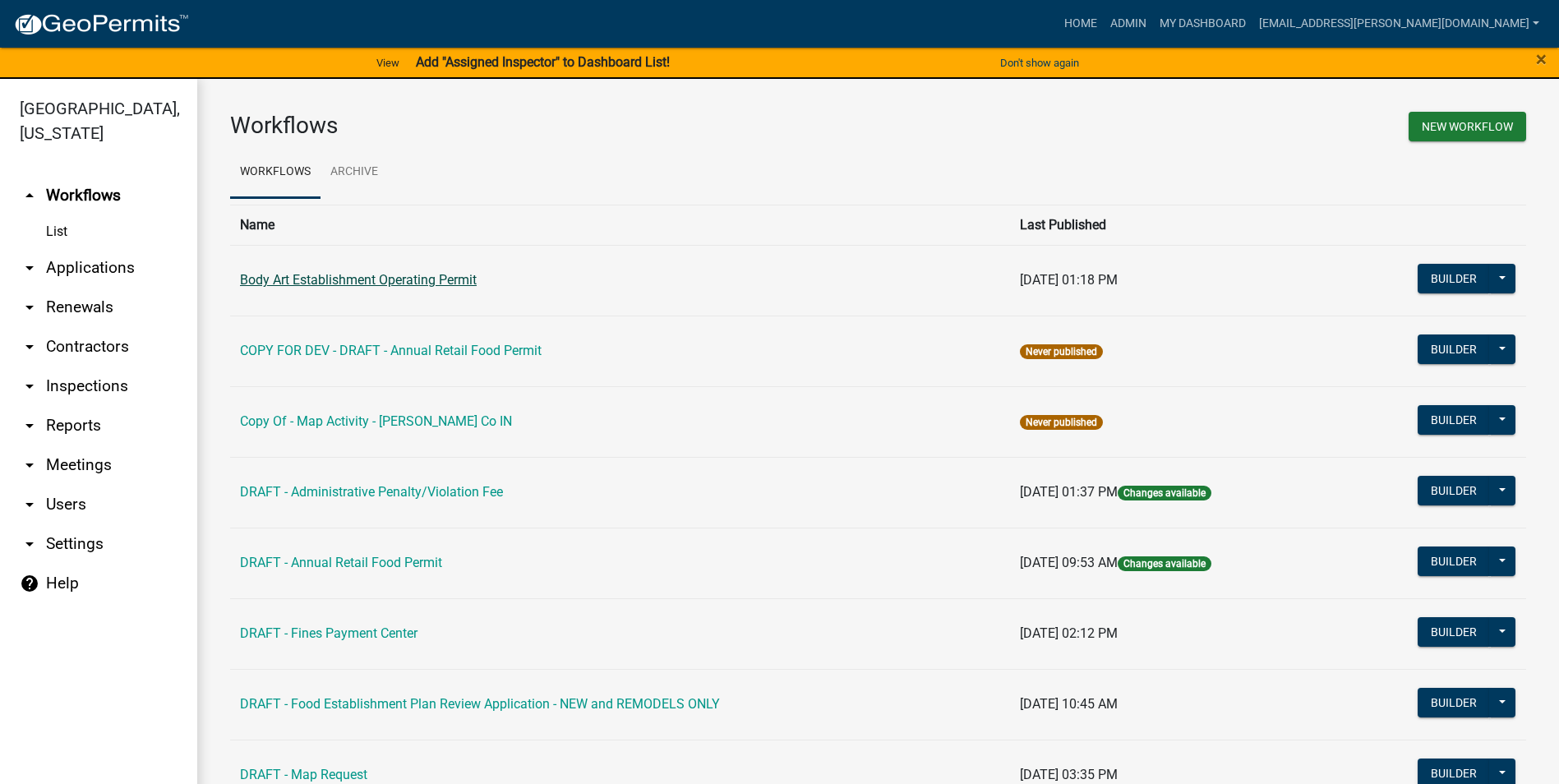
click at [395, 274] on link "Body Art Establishment Operating Permit" at bounding box center [358, 280] width 237 height 15
